Goal: Task Accomplishment & Management: Manage account settings

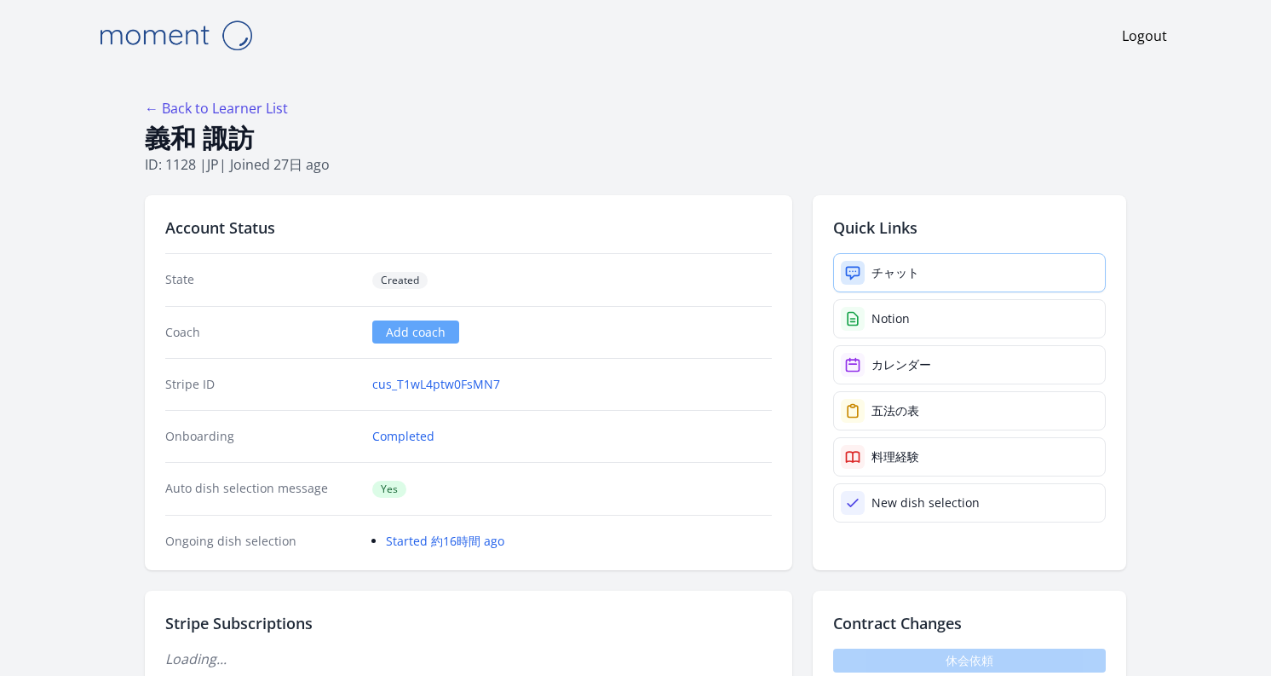
click at [888, 274] on div "チャット" at bounding box center [896, 272] width 48 height 17
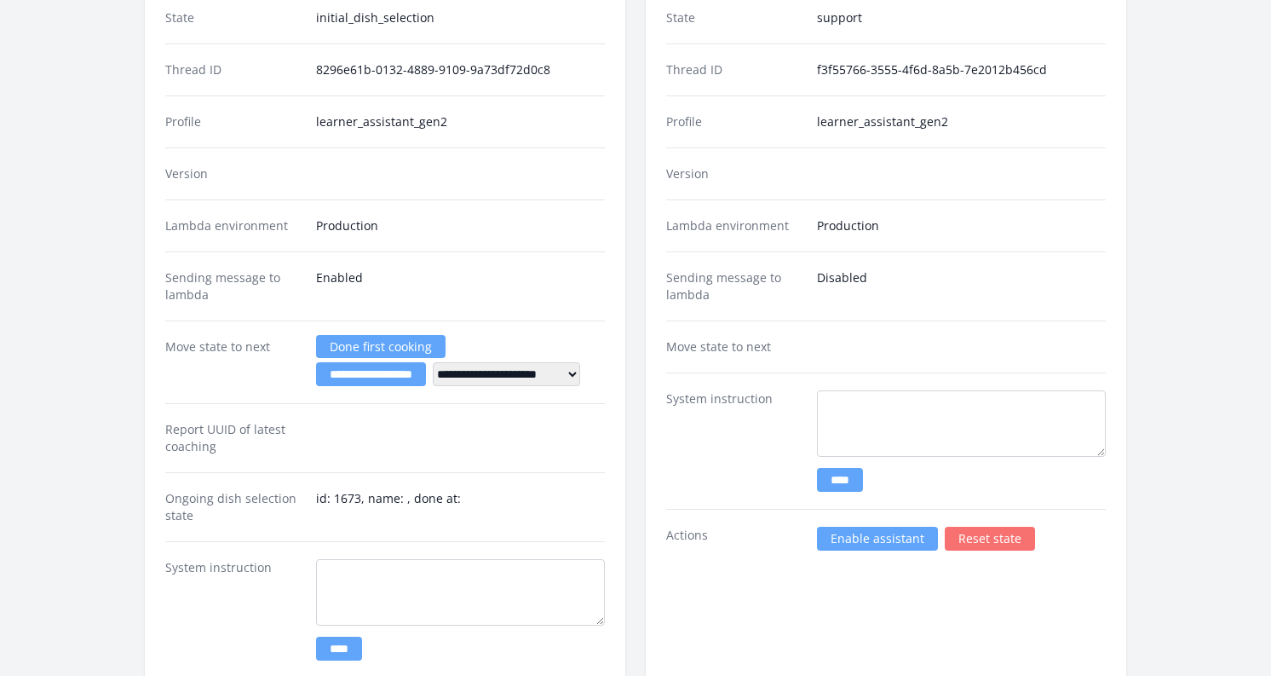
scroll to position [2906, 0]
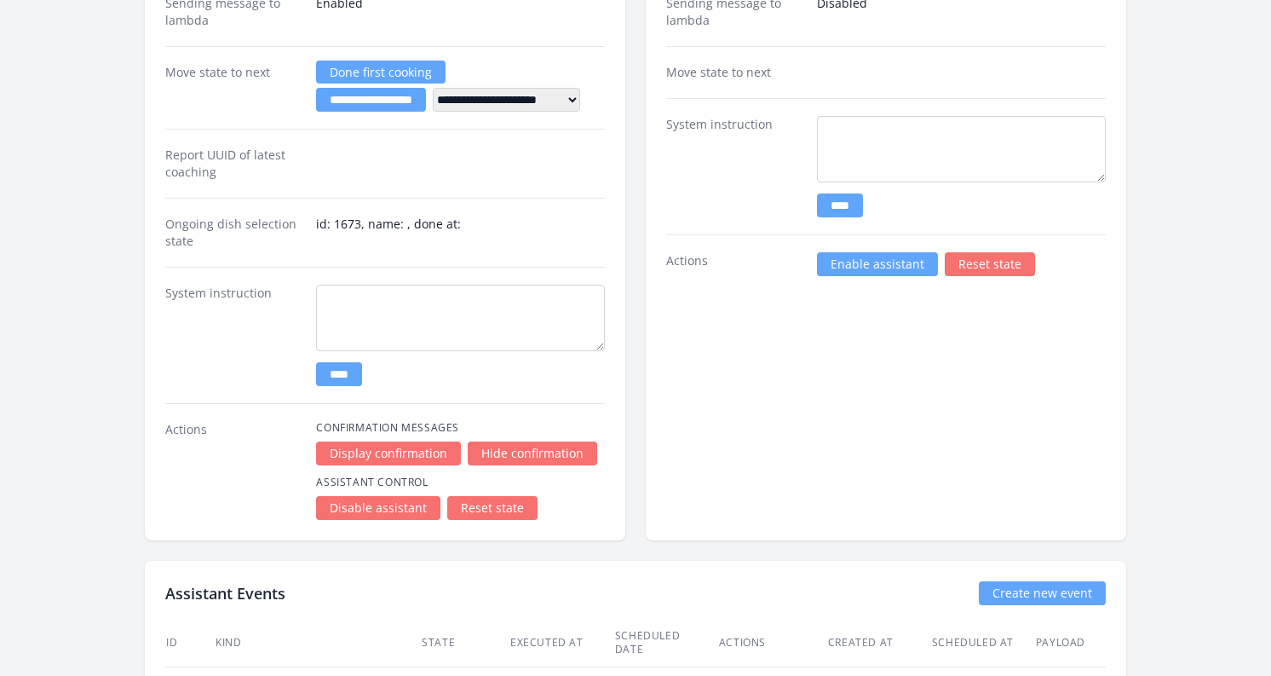
click at [858, 268] on link "Enable assistant" at bounding box center [877, 264] width 121 height 24
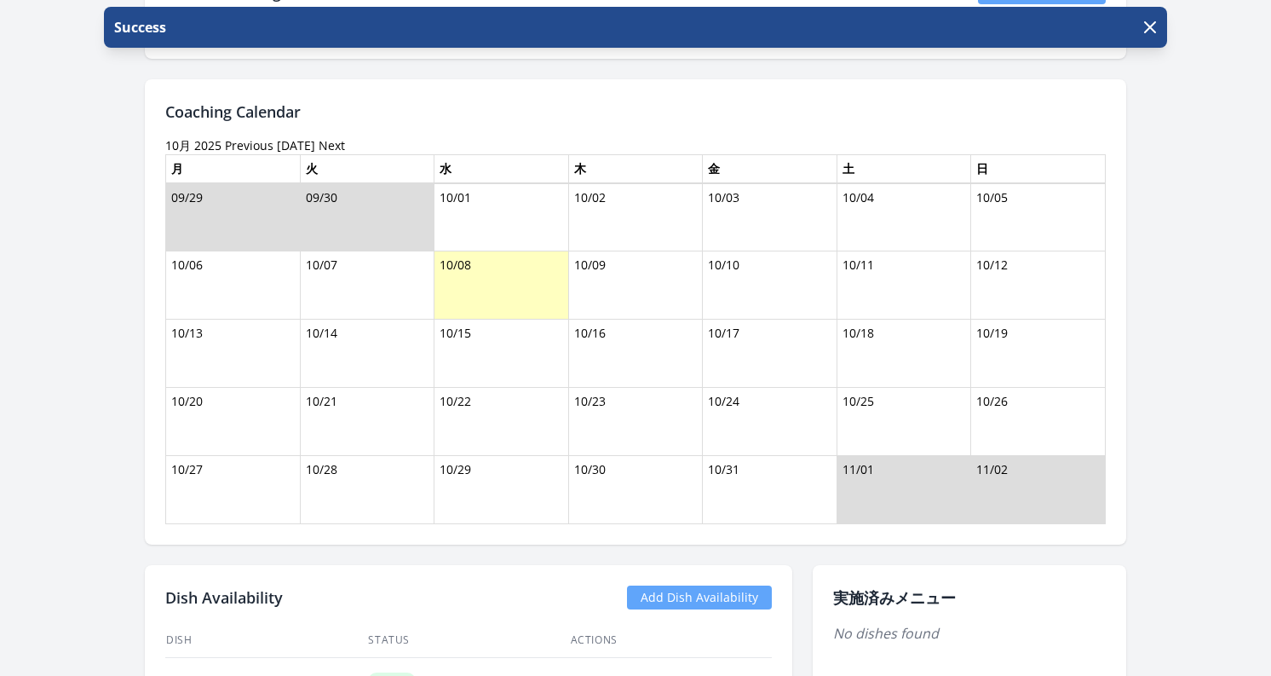
scroll to position [1573, 0]
